Goal: Task Accomplishment & Management: Use online tool/utility

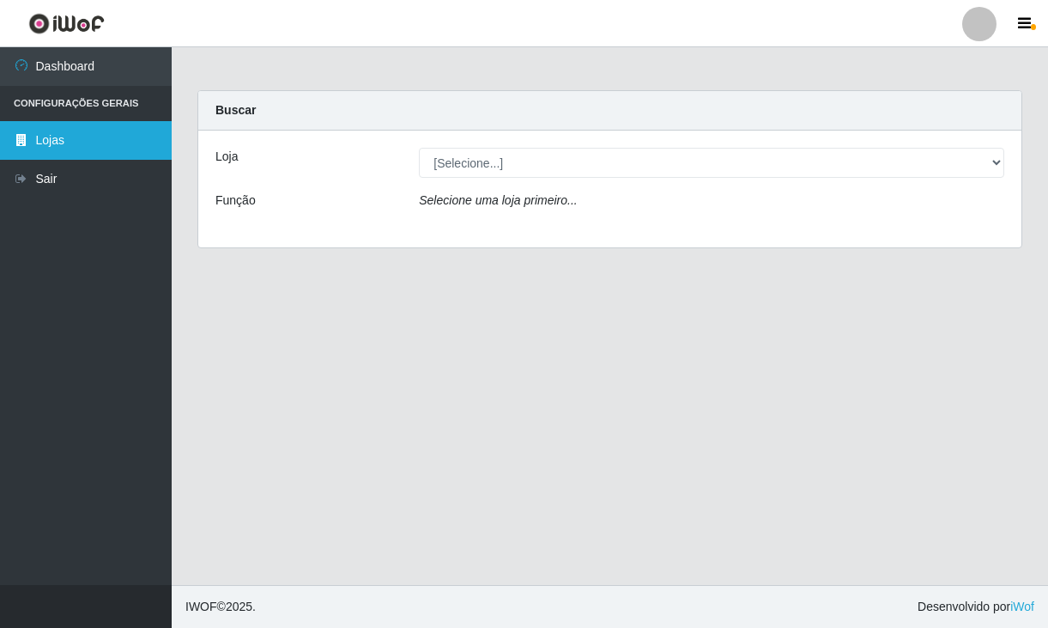
click at [75, 136] on link "Lojas" at bounding box center [86, 140] width 172 height 39
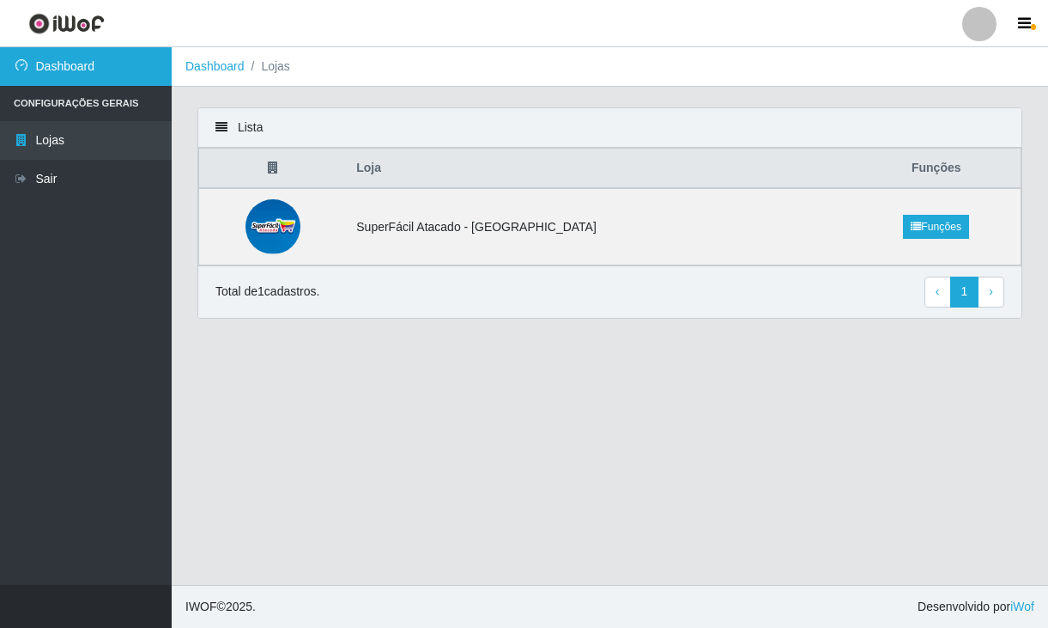
click at [76, 73] on link "Dashboard" at bounding box center [86, 66] width 172 height 39
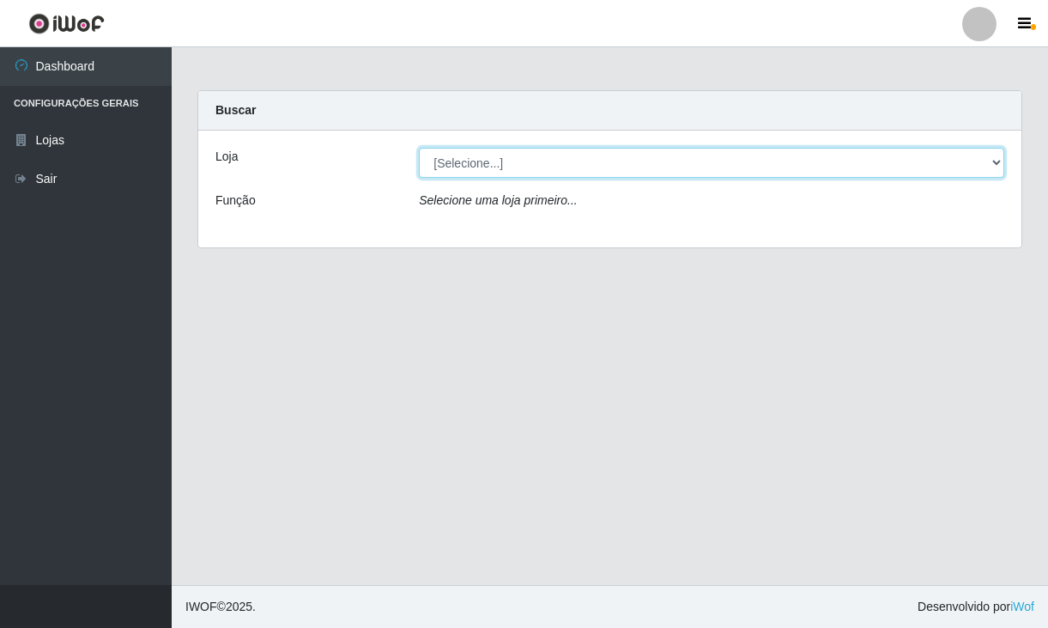
click at [997, 161] on select "[Selecione...] SuperFácil Atacado - [GEOGRAPHIC_DATA]" at bounding box center [712, 163] width 586 height 30
select select "504"
click at [419, 148] on select "[Selecione...] SuperFácil Atacado - [GEOGRAPHIC_DATA]" at bounding box center [712, 163] width 586 height 30
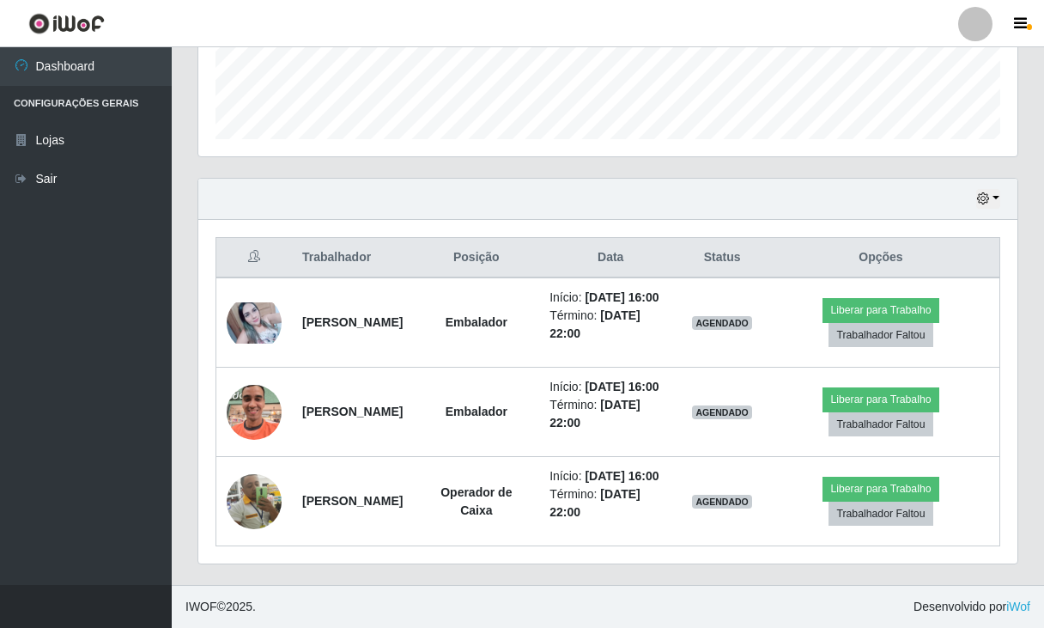
scroll to position [529, 0]
click at [993, 189] on button "button" at bounding box center [988, 199] width 24 height 20
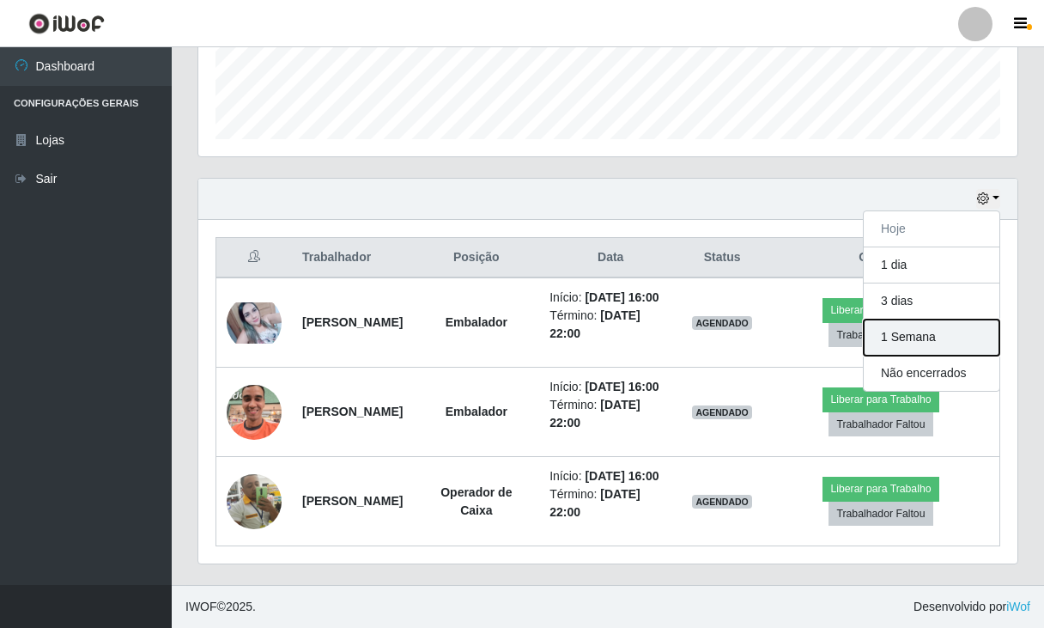
click at [930, 319] on button "1 Semana" at bounding box center [932, 337] width 136 height 36
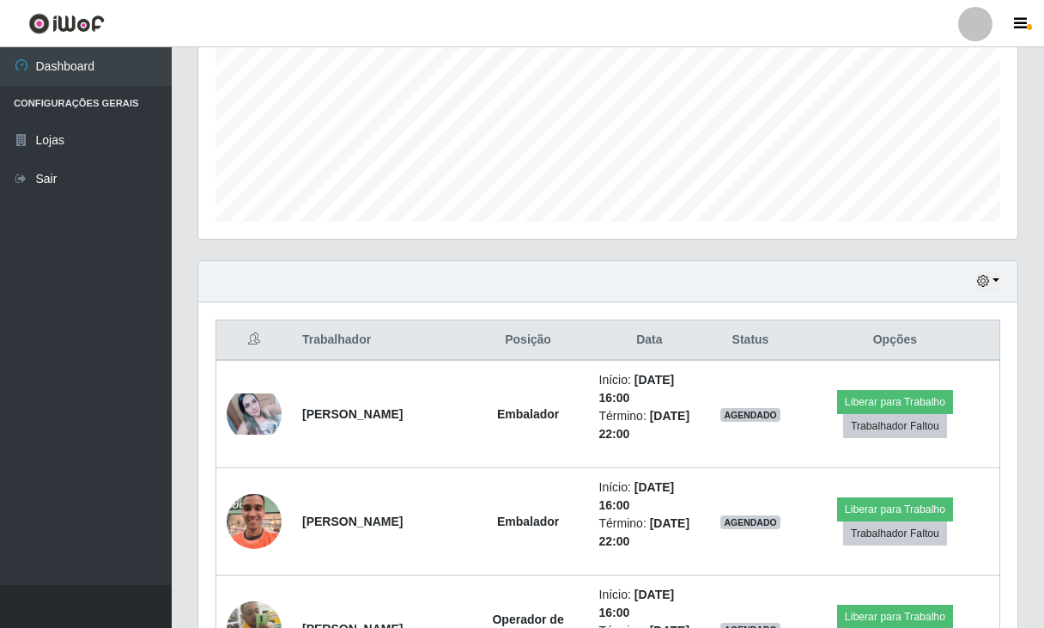
scroll to position [429, 0]
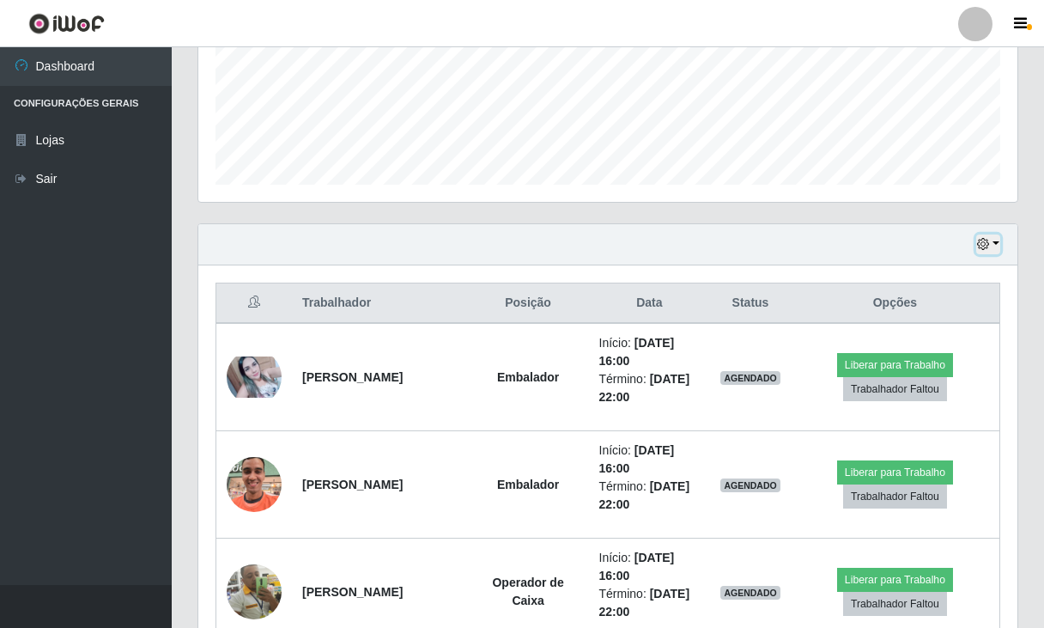
click at [991, 237] on button "button" at bounding box center [988, 244] width 24 height 20
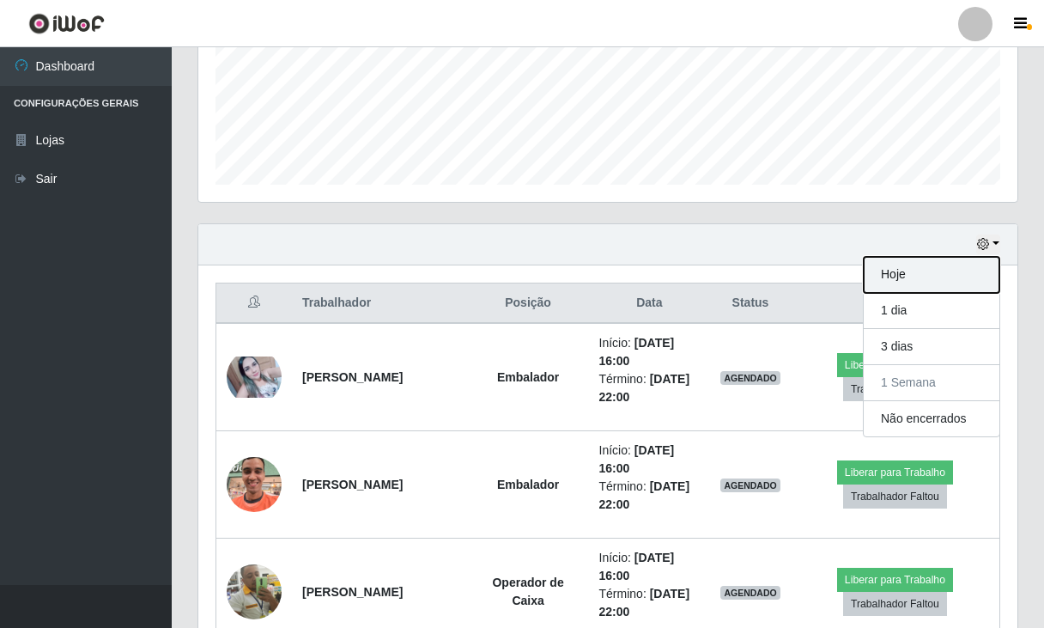
click at [939, 268] on button "Hoje" at bounding box center [932, 275] width 136 height 36
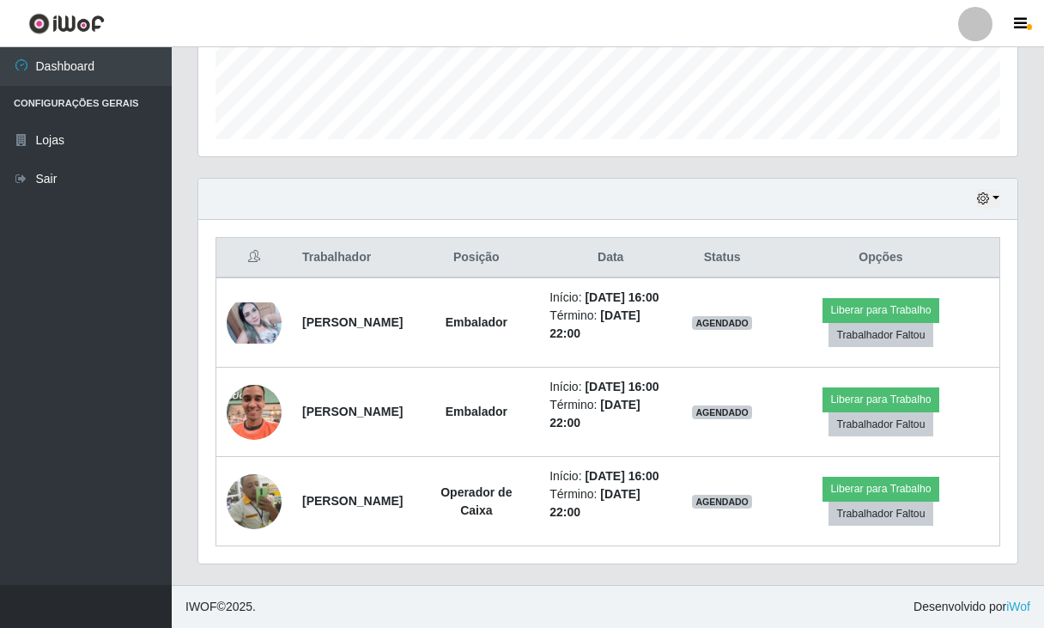
scroll to position [529, 0]
click at [992, 189] on button "button" at bounding box center [988, 199] width 24 height 20
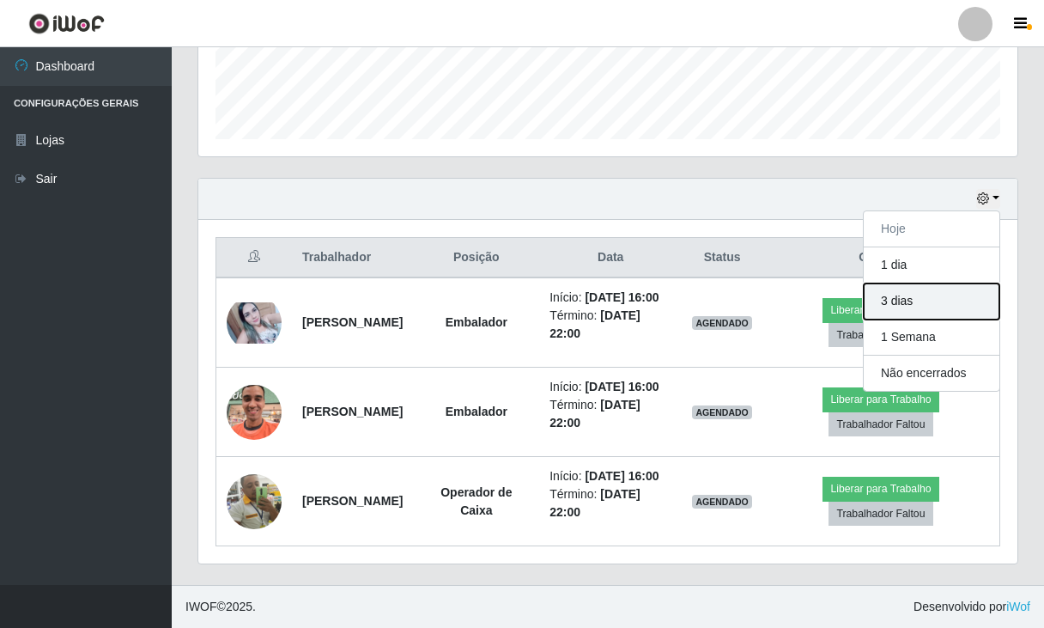
click at [933, 283] on button "3 dias" at bounding box center [932, 301] width 136 height 36
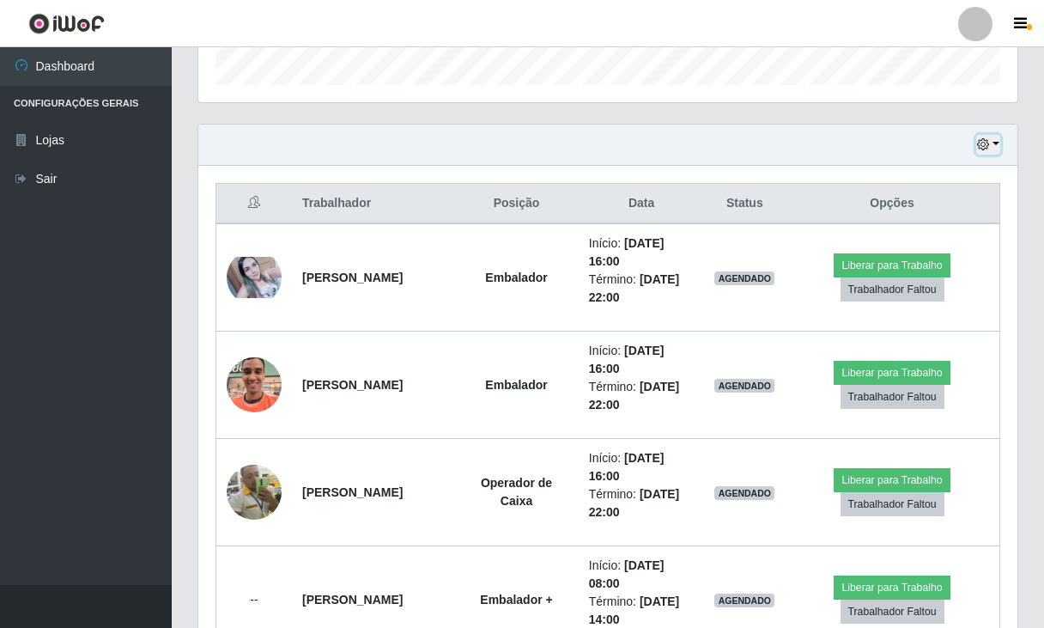
click at [994, 142] on button "button" at bounding box center [988, 145] width 24 height 20
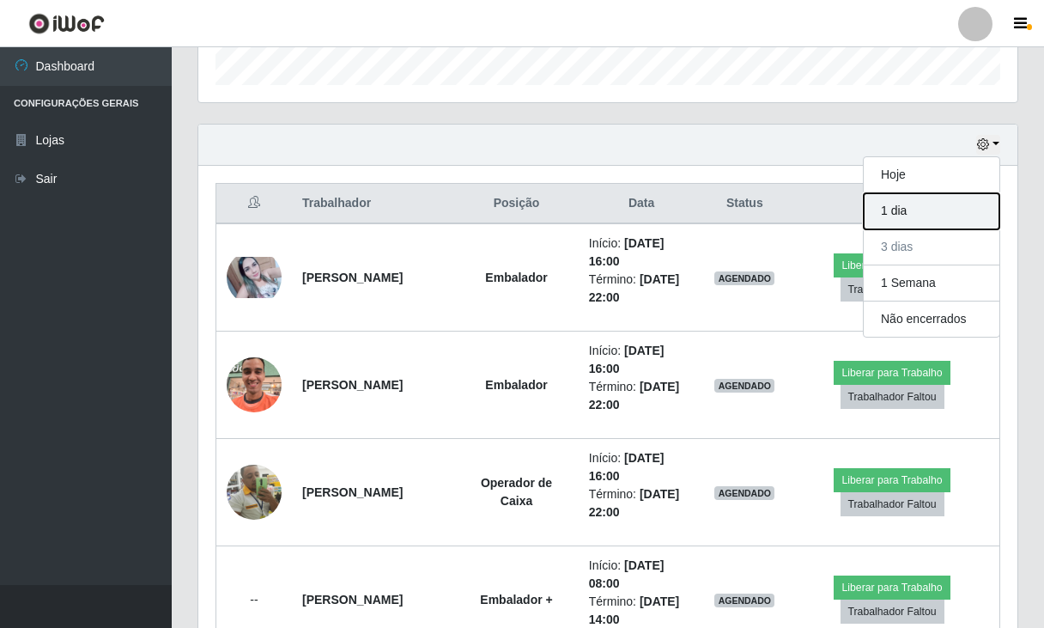
click at [923, 219] on button "1 dia" at bounding box center [932, 211] width 136 height 36
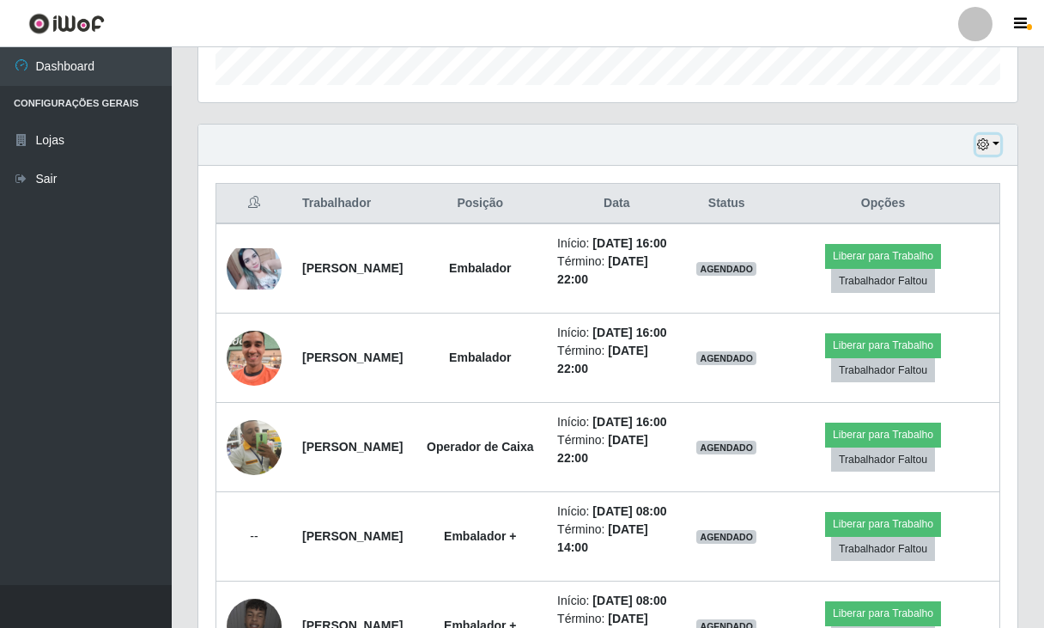
click at [990, 140] on button "button" at bounding box center [988, 145] width 24 height 20
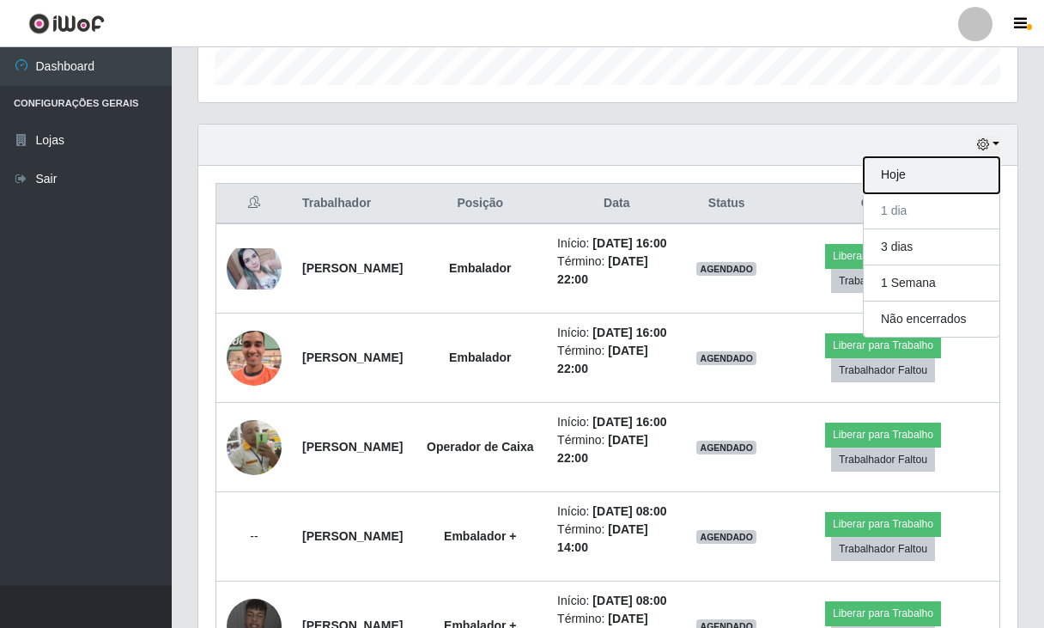
click at [933, 165] on button "Hoje" at bounding box center [932, 175] width 136 height 36
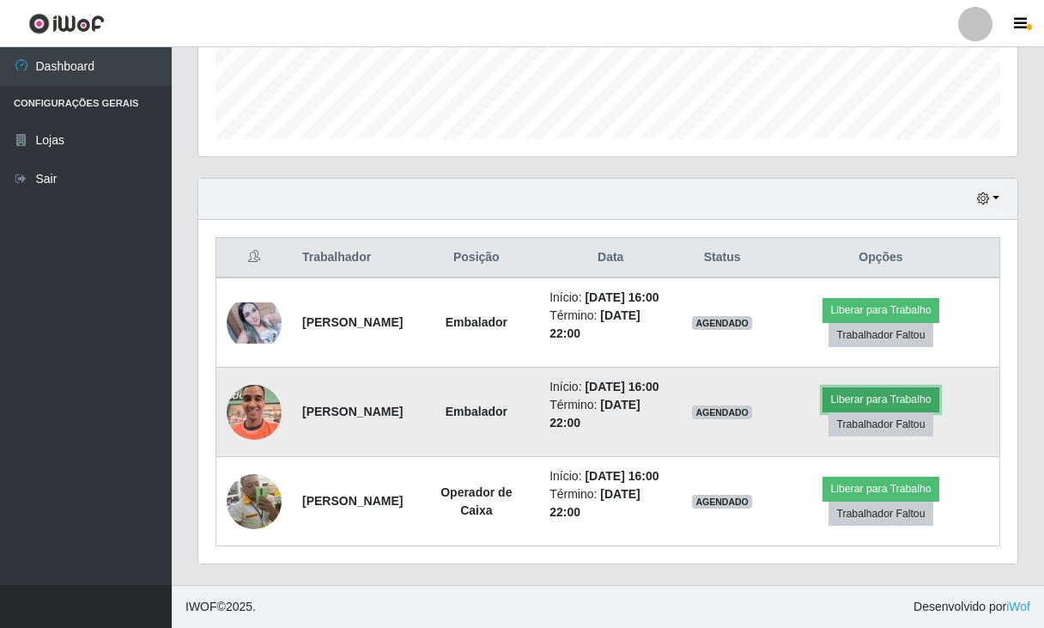
click at [905, 387] on button "Liberar para Trabalho" at bounding box center [881, 399] width 116 height 24
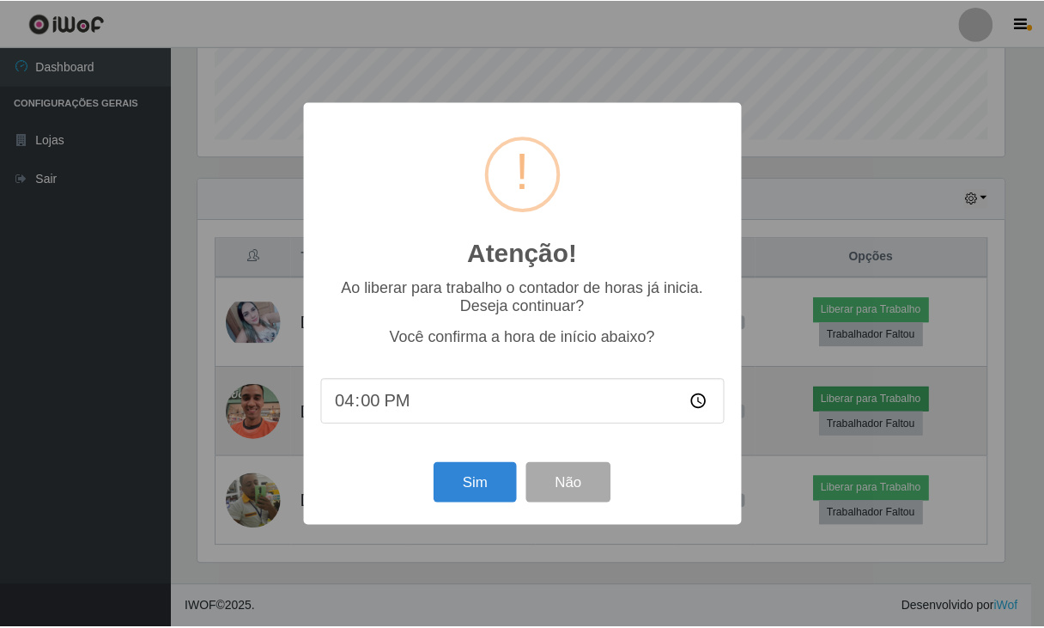
scroll to position [356, 811]
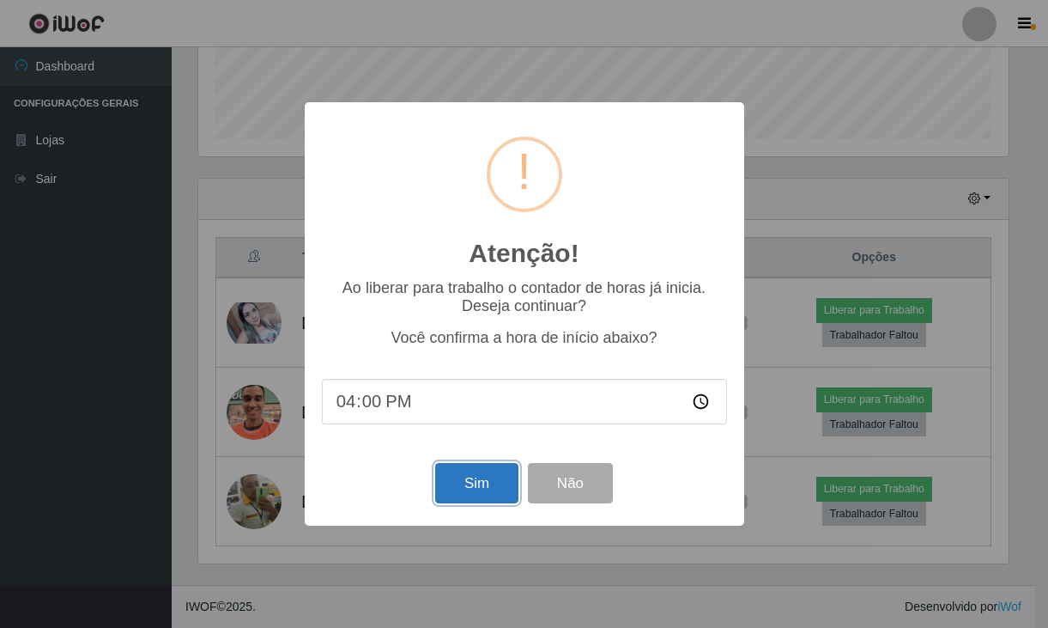
click at [476, 484] on button "Sim" at bounding box center [476, 483] width 83 height 40
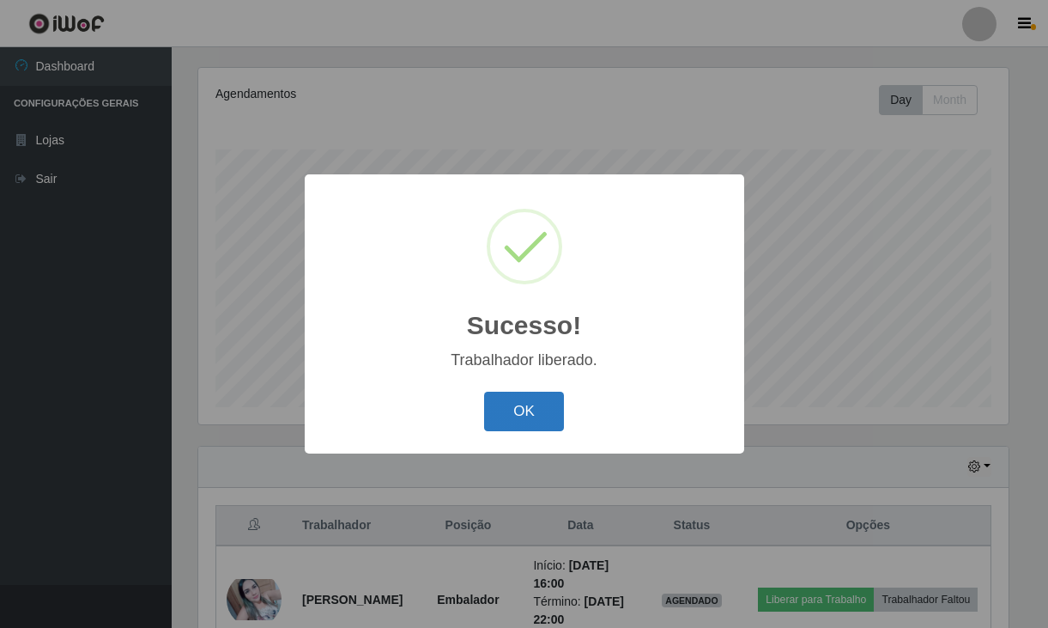
click at [519, 405] on button "OK" at bounding box center [524, 412] width 80 height 40
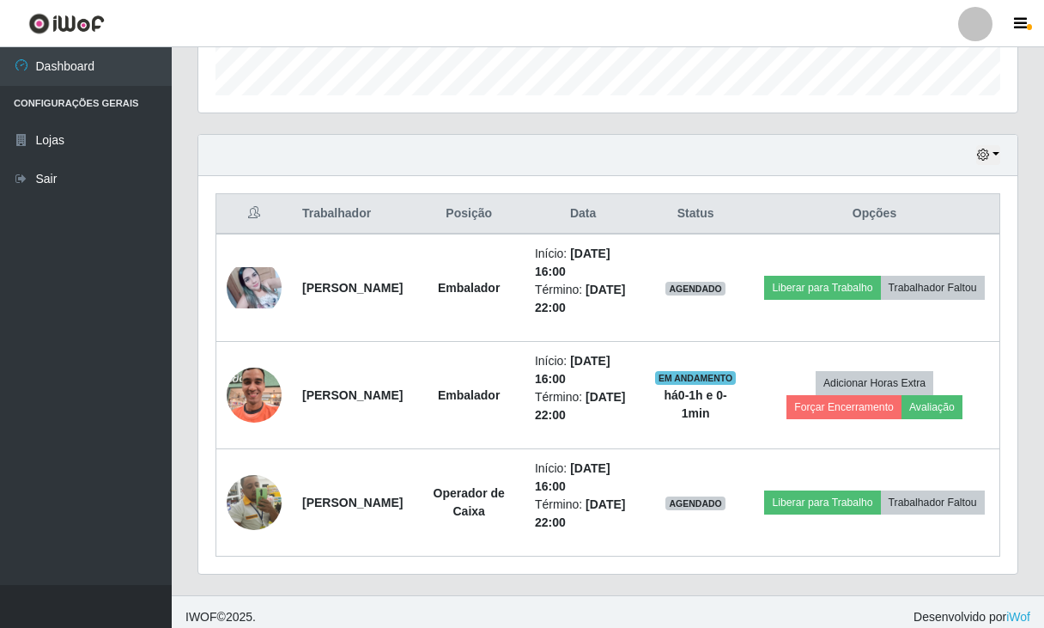
scroll to position [529, 0]
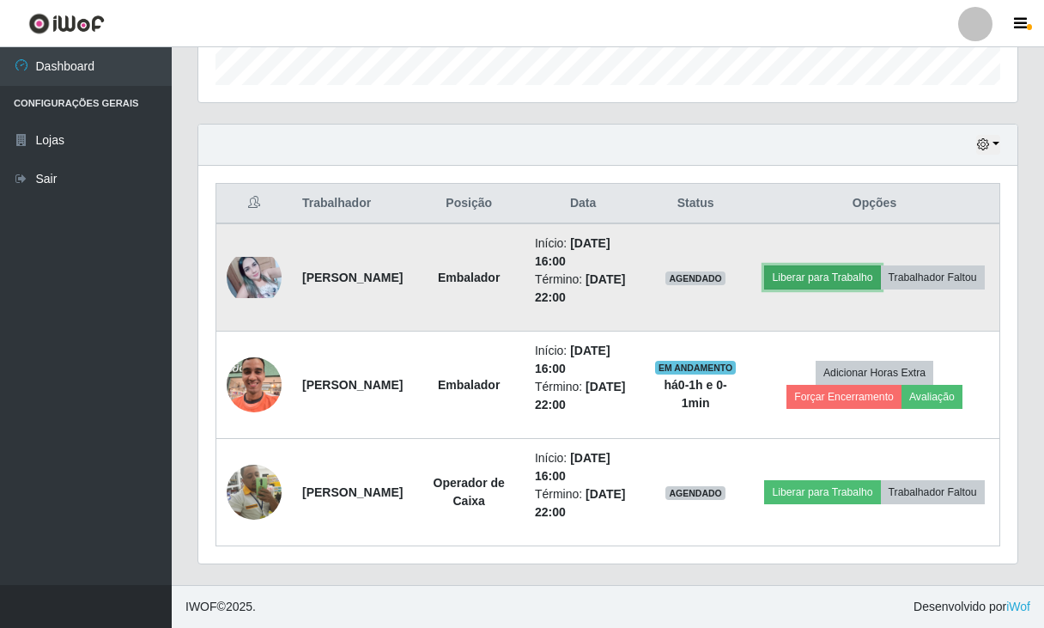
click at [875, 265] on button "Liberar para Trabalho" at bounding box center [822, 277] width 116 height 24
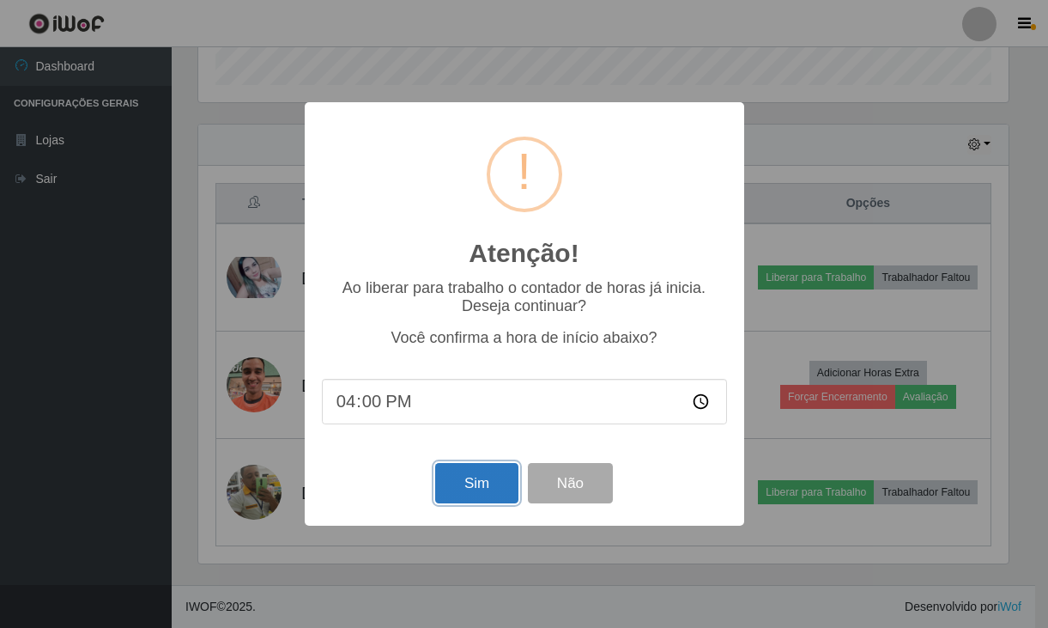
click at [483, 488] on button "Sim" at bounding box center [476, 483] width 83 height 40
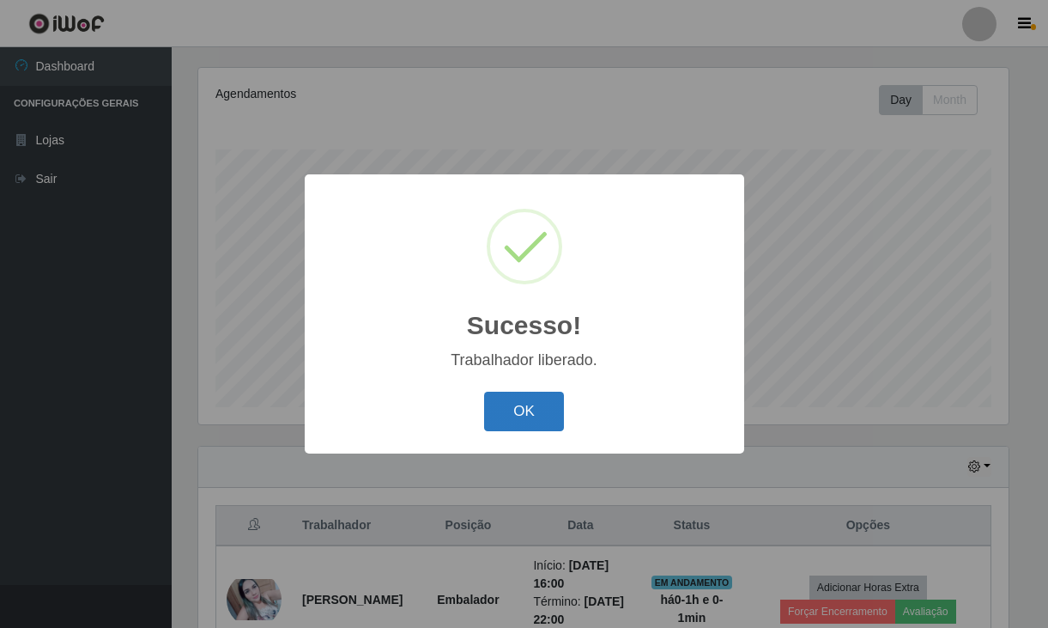
click at [519, 410] on button "OK" at bounding box center [524, 412] width 80 height 40
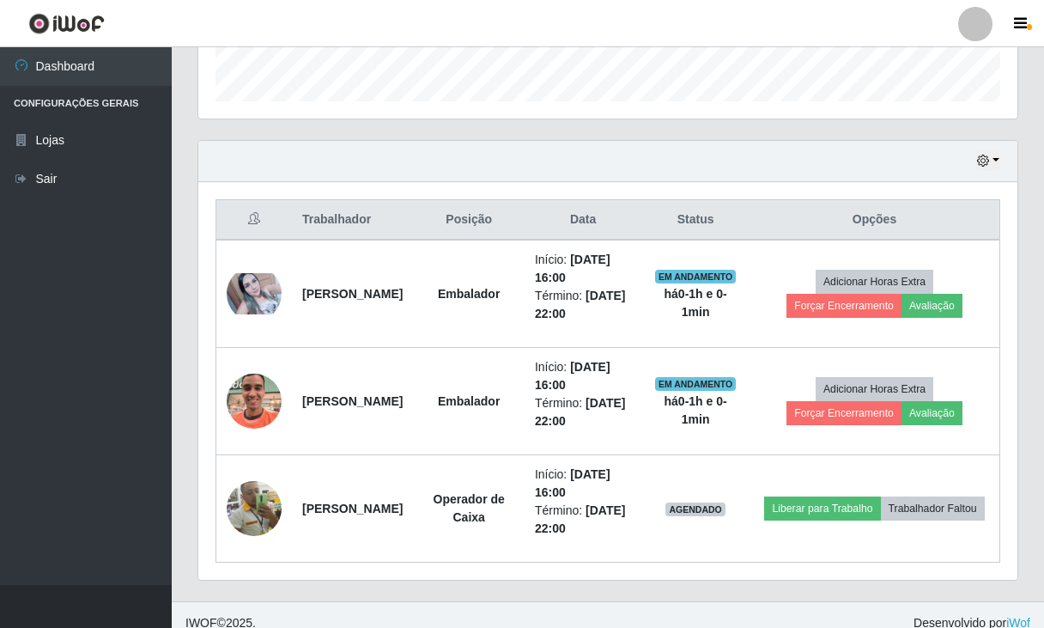
scroll to position [529, 0]
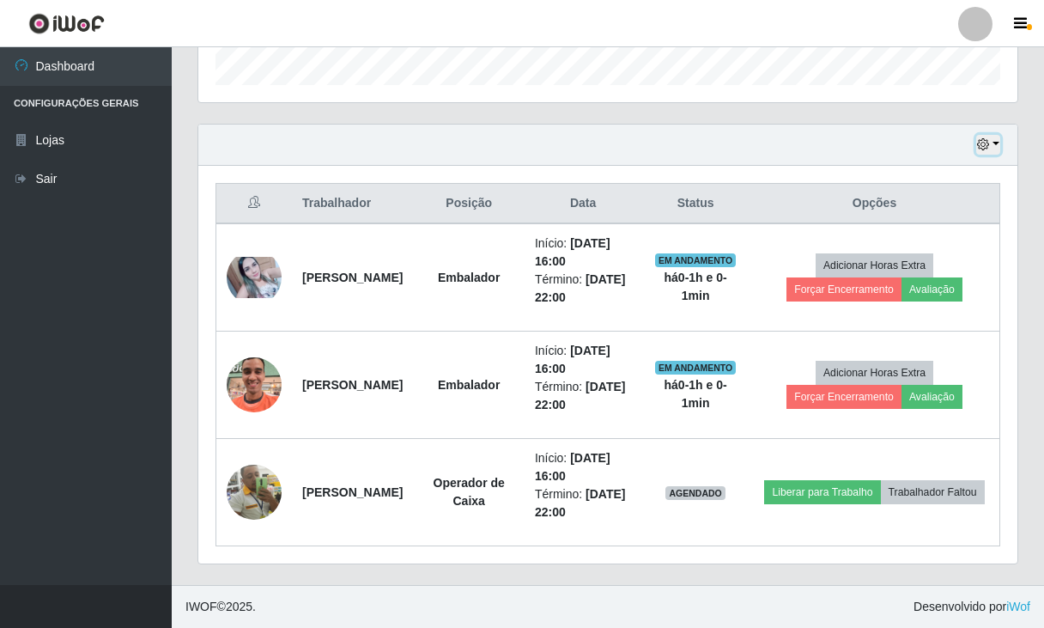
click at [992, 141] on button "button" at bounding box center [988, 145] width 24 height 20
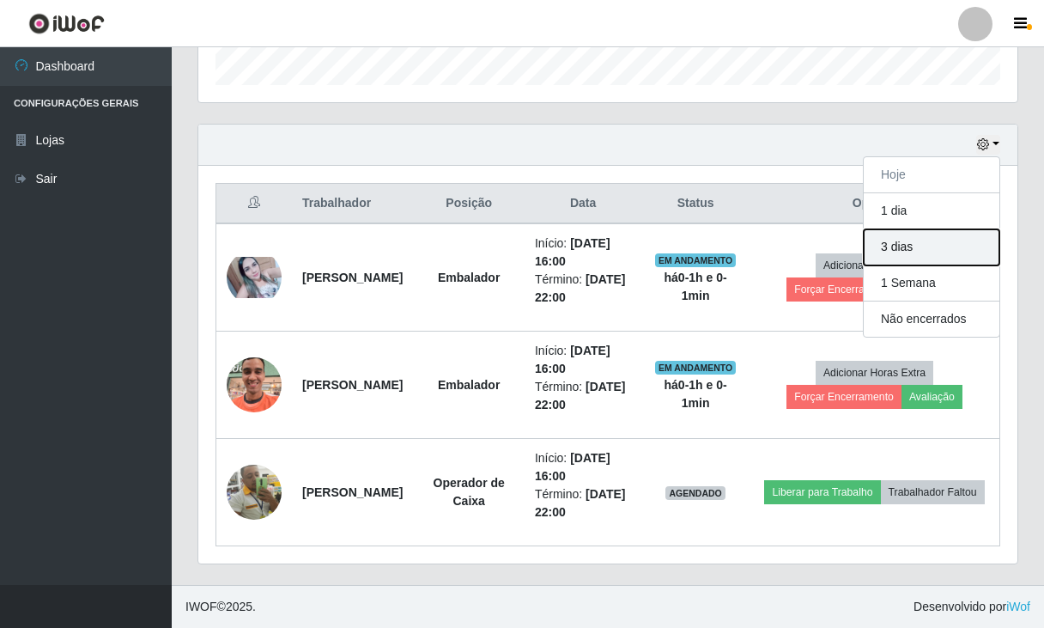
click at [936, 255] on button "3 dias" at bounding box center [932, 247] width 136 height 36
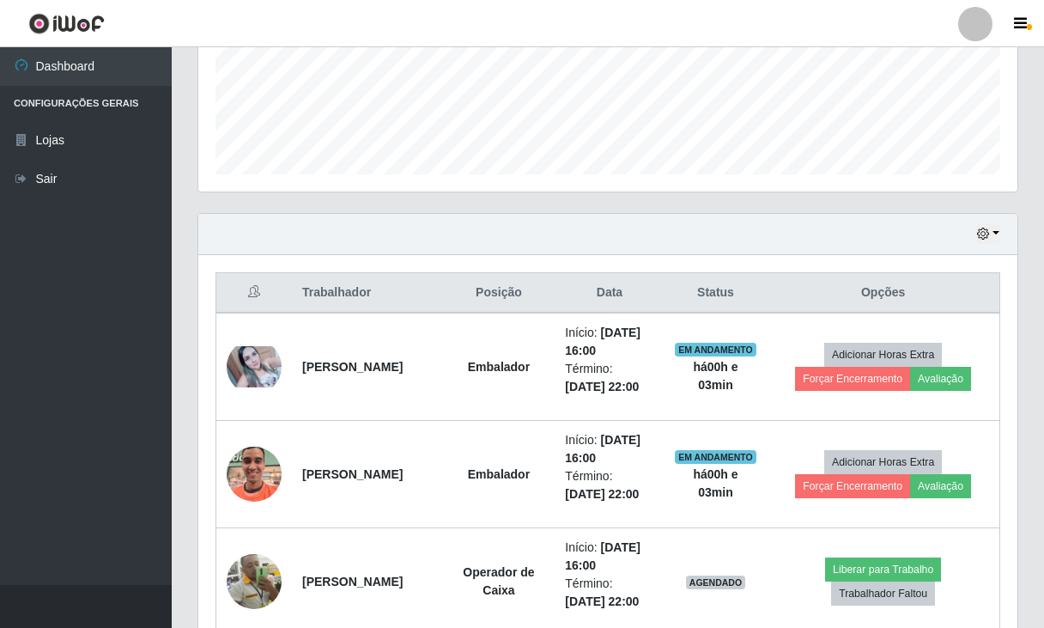
scroll to position [443, 0]
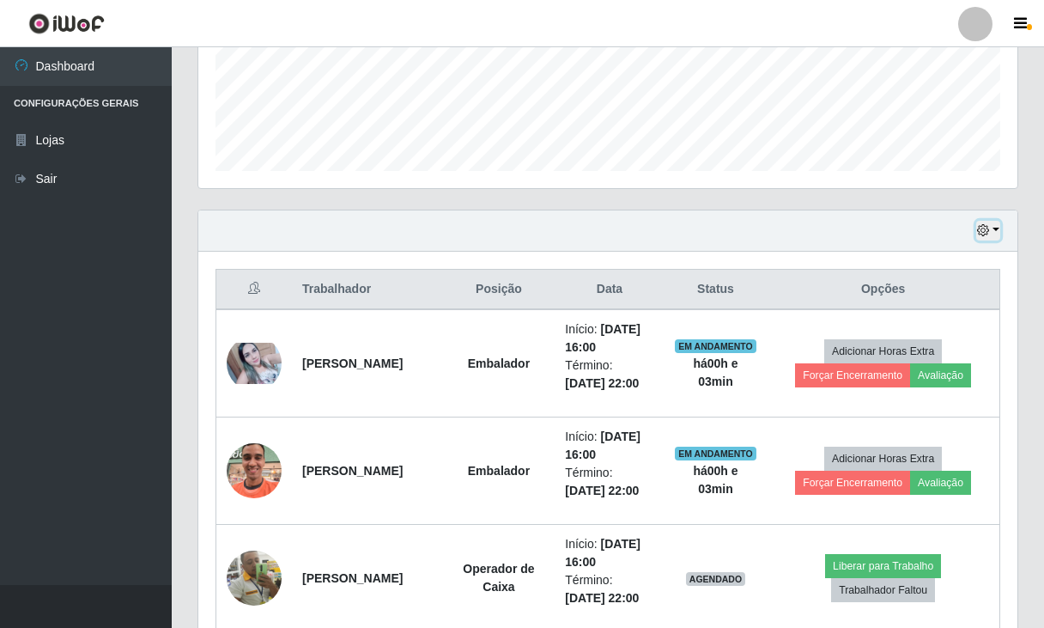
click at [993, 232] on button "button" at bounding box center [988, 231] width 24 height 20
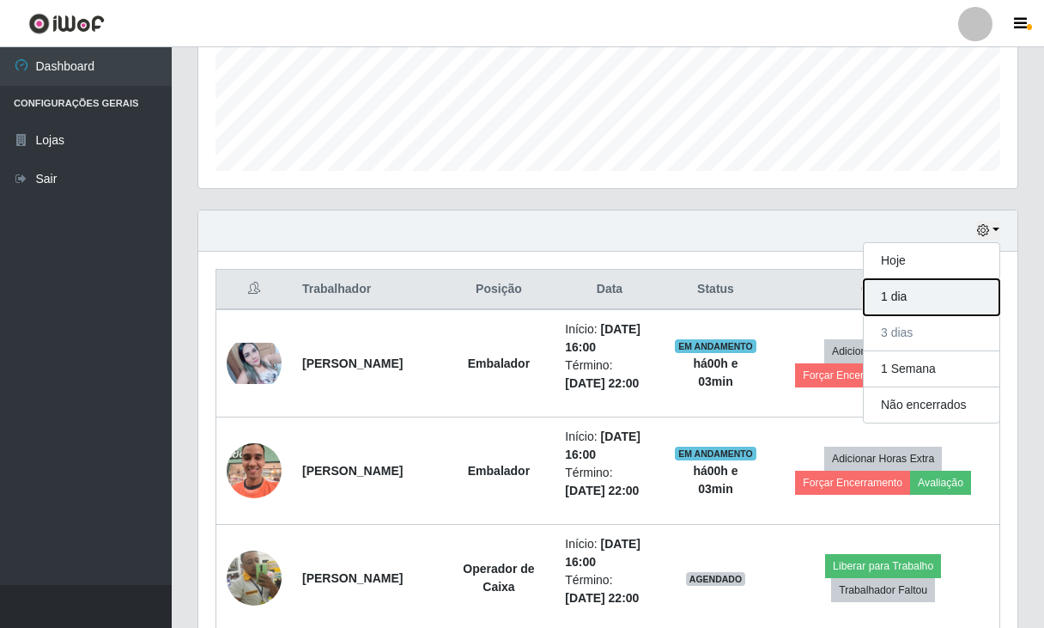
click at [931, 294] on button "1 dia" at bounding box center [932, 297] width 136 height 36
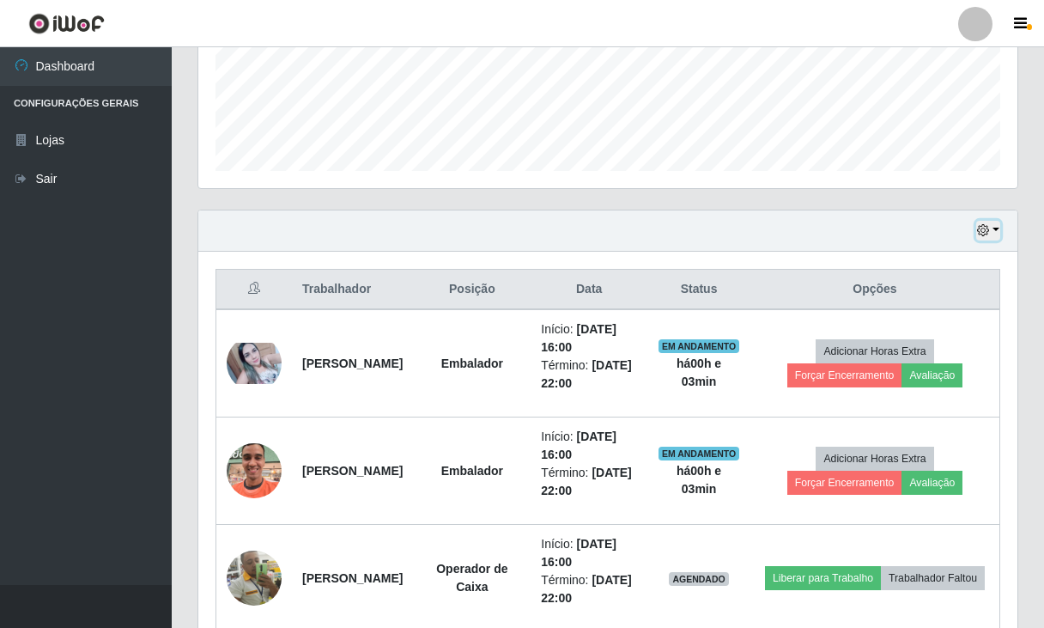
click at [992, 232] on button "button" at bounding box center [988, 231] width 24 height 20
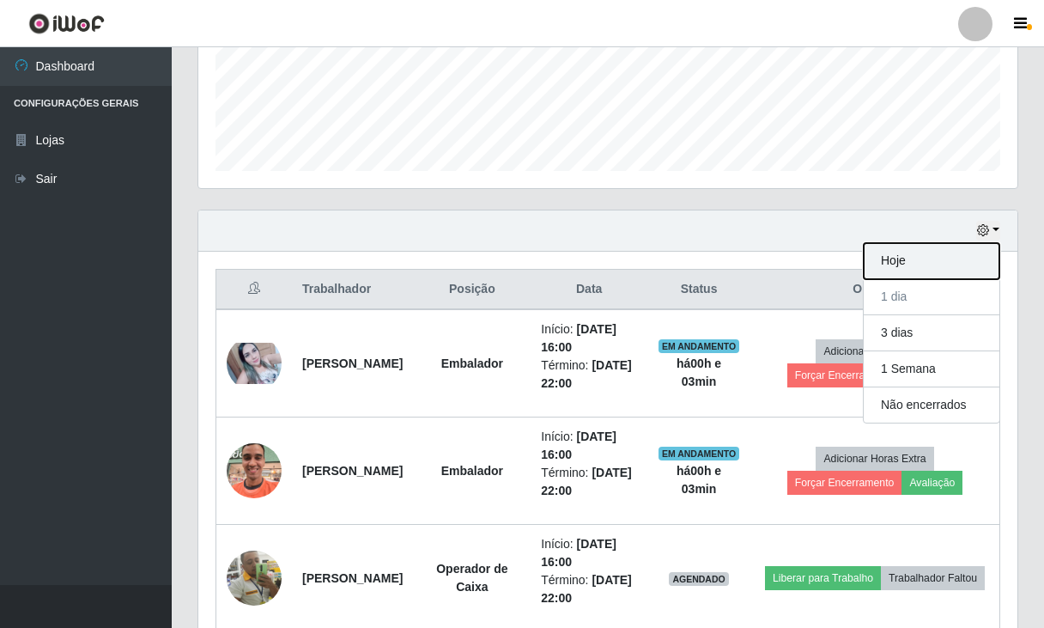
click at [920, 262] on button "Hoje" at bounding box center [932, 261] width 136 height 36
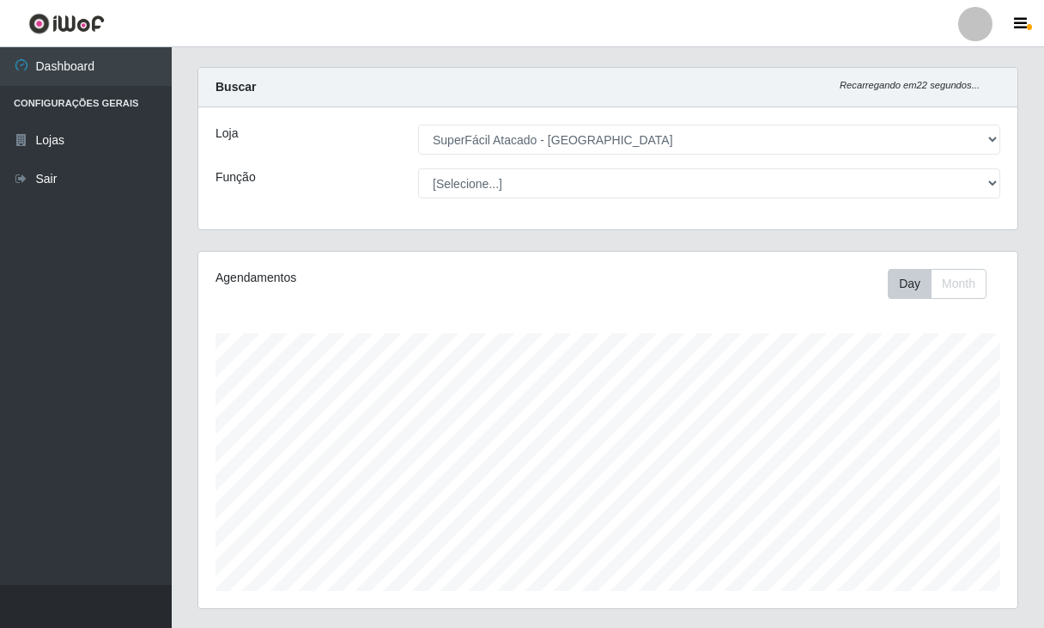
scroll to position [14, 0]
